Goal: Transaction & Acquisition: Obtain resource

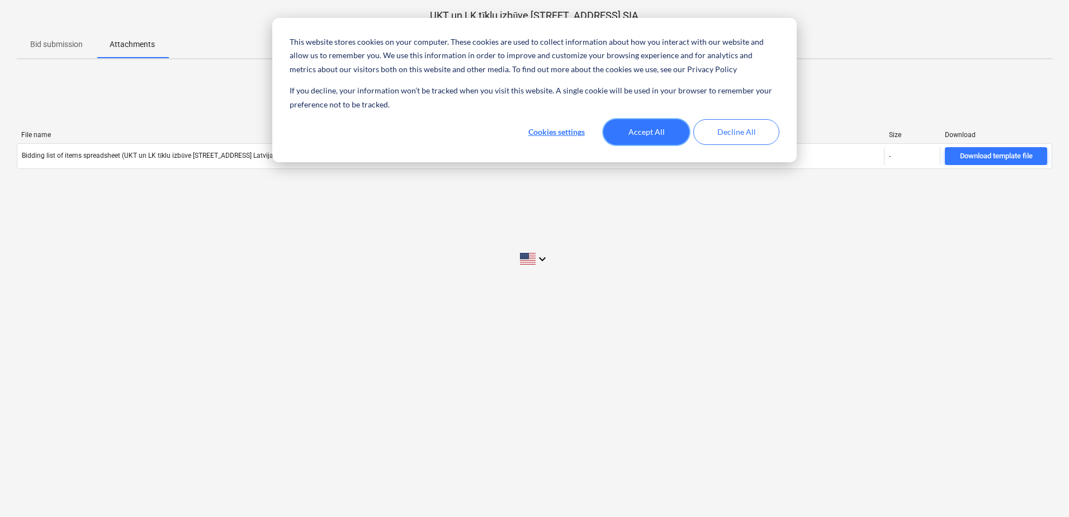
click at [643, 131] on button "Accept All" at bounding box center [646, 132] width 86 height 26
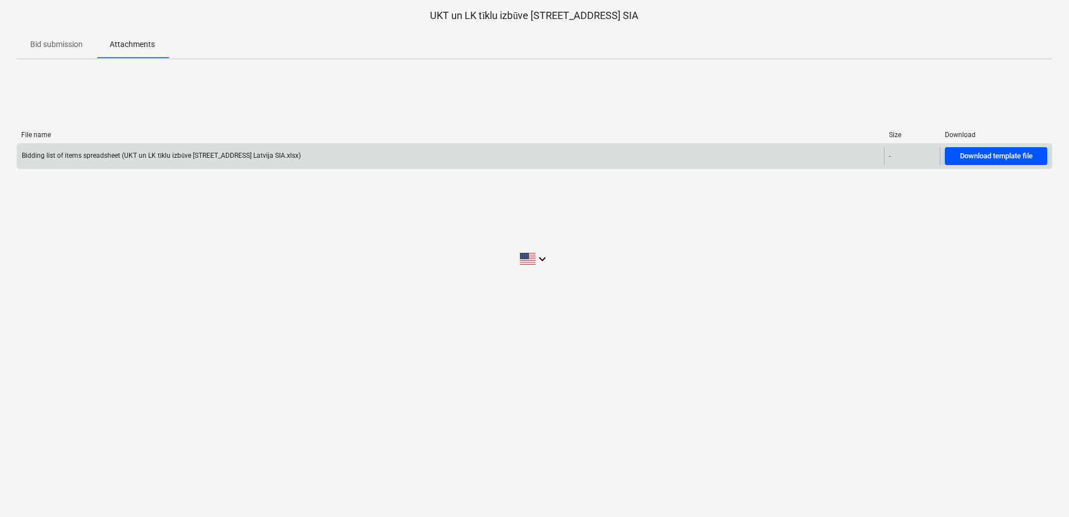
click at [994, 155] on div "Download template file" at bounding box center [996, 156] width 73 height 13
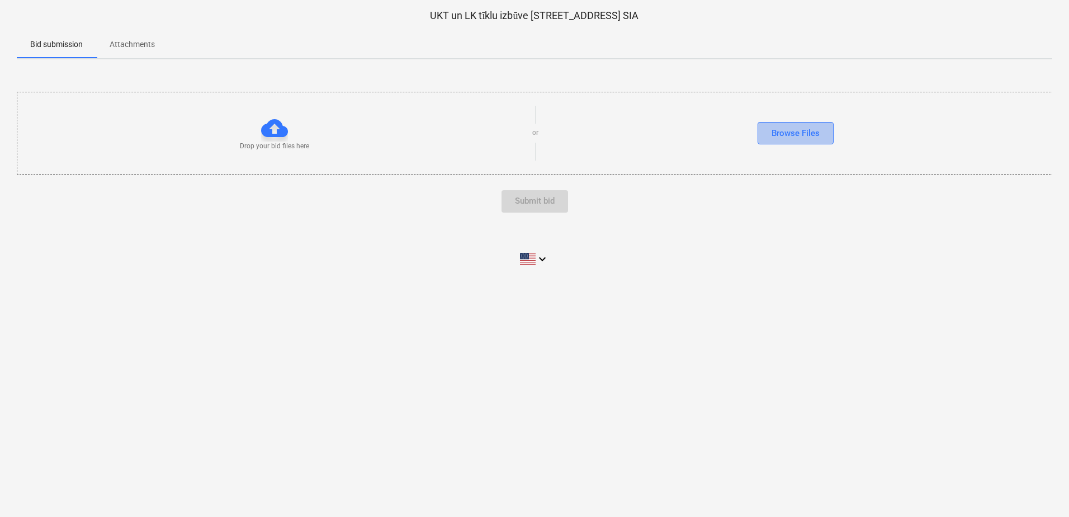
click at [809, 133] on div "Browse Files" at bounding box center [796, 133] width 48 height 15
click at [771, 270] on div "keyboard_arrow_down" at bounding box center [535, 259] width 1036 height 28
click at [277, 131] on div at bounding box center [274, 128] width 27 height 27
click at [273, 128] on div at bounding box center [274, 128] width 27 height 27
